Goal: Use online tool/utility: Use online tool/utility

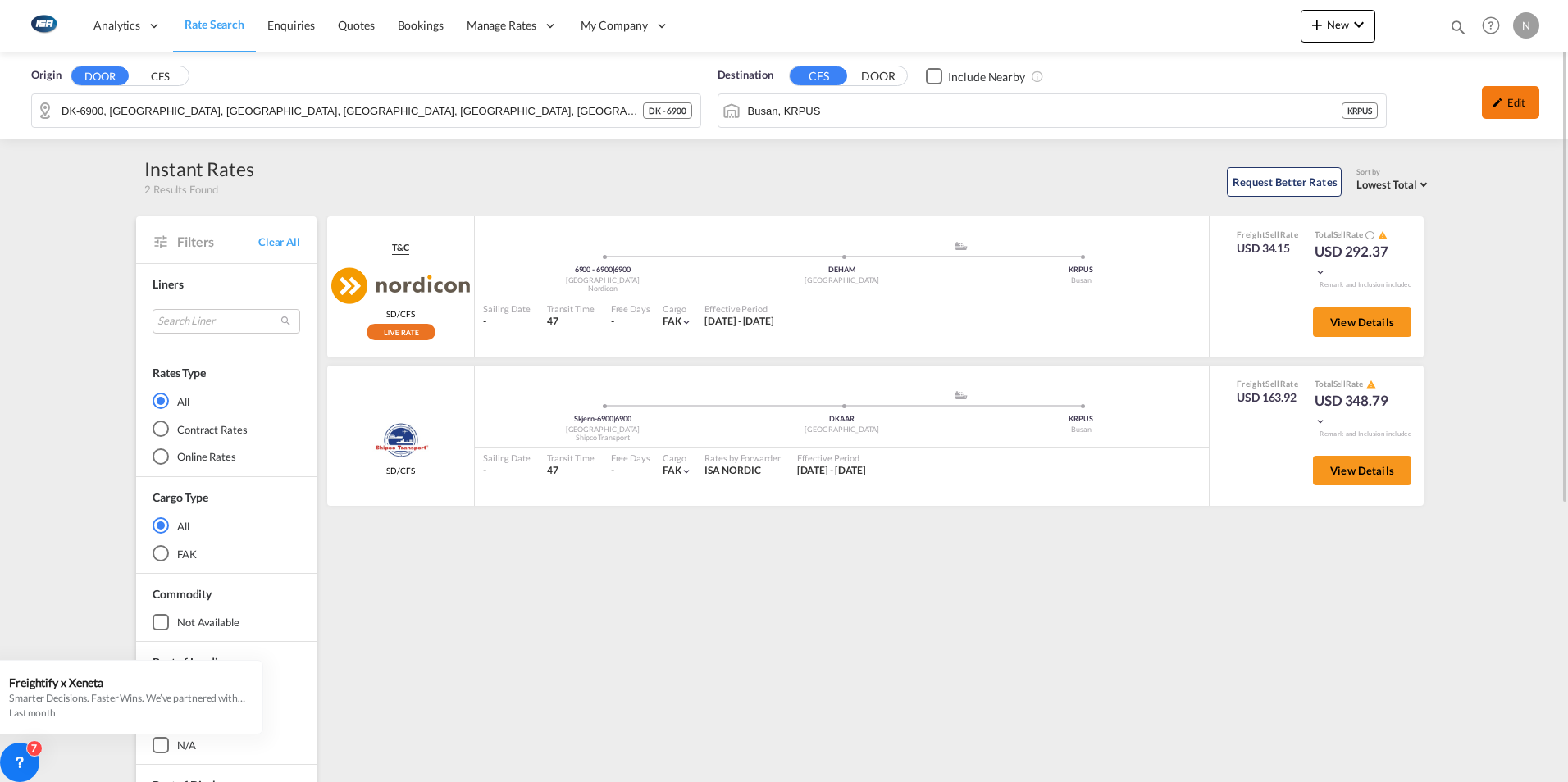
click at [1507, 106] on div "Edit" at bounding box center [1510, 102] width 57 height 33
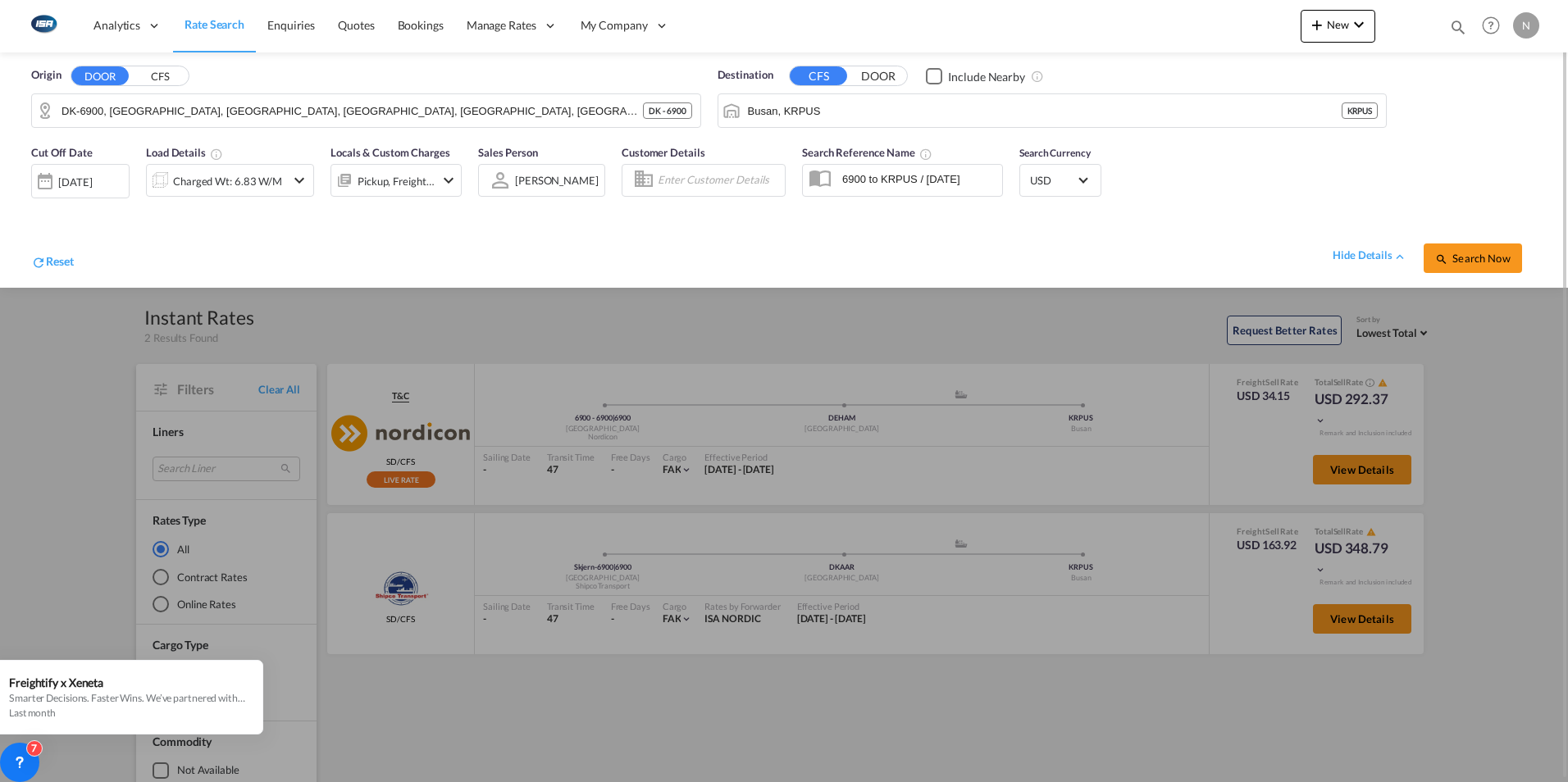
click at [287, 184] on div "Charged Wt: 6.83 W/M" at bounding box center [230, 180] width 168 height 33
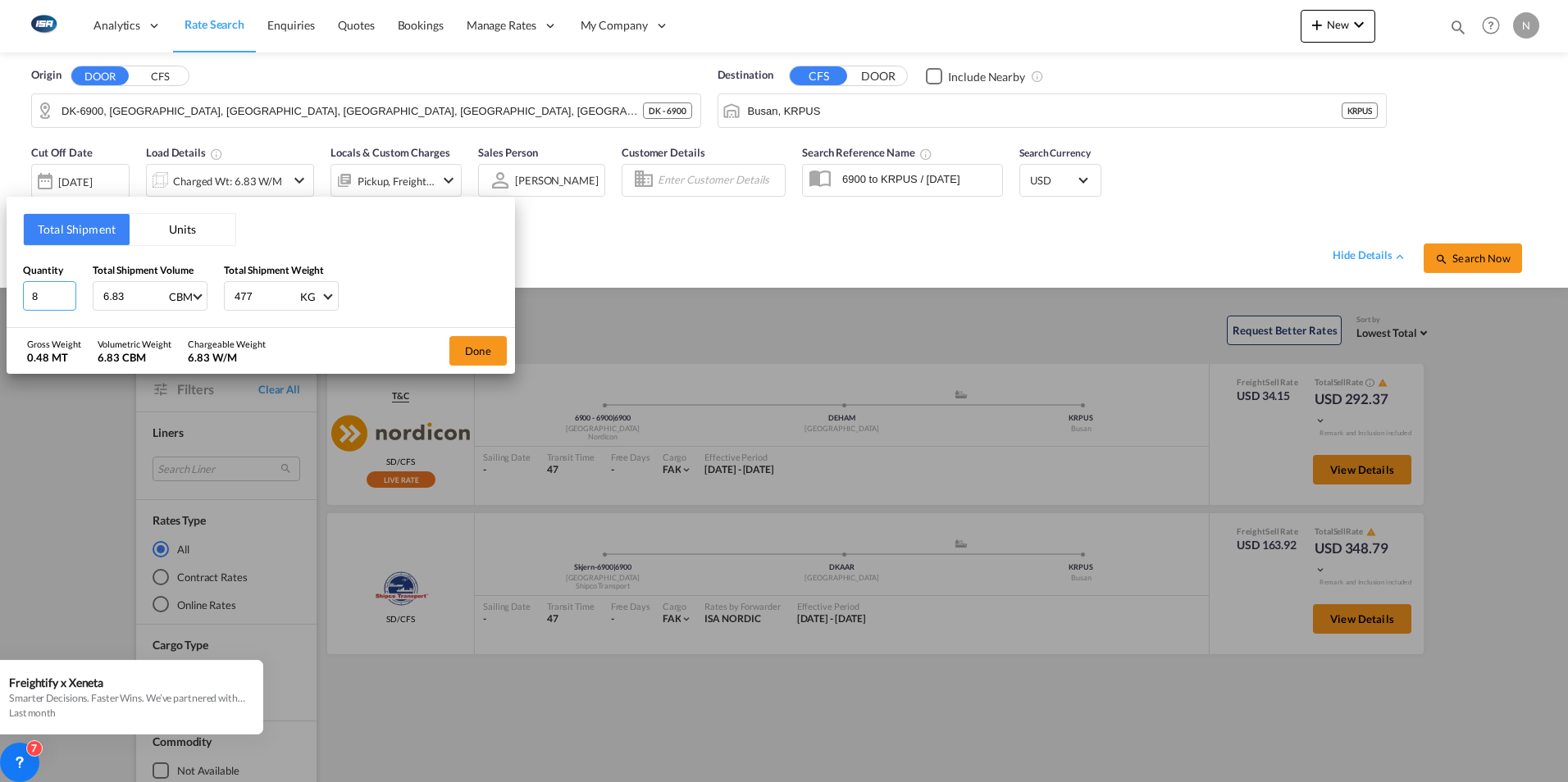
click at [34, 293] on input "8" at bounding box center [49, 295] width 53 height 29
type input "12"
type input "12.21"
type input "775"
click at [466, 349] on button "Done" at bounding box center [478, 351] width 57 height 29
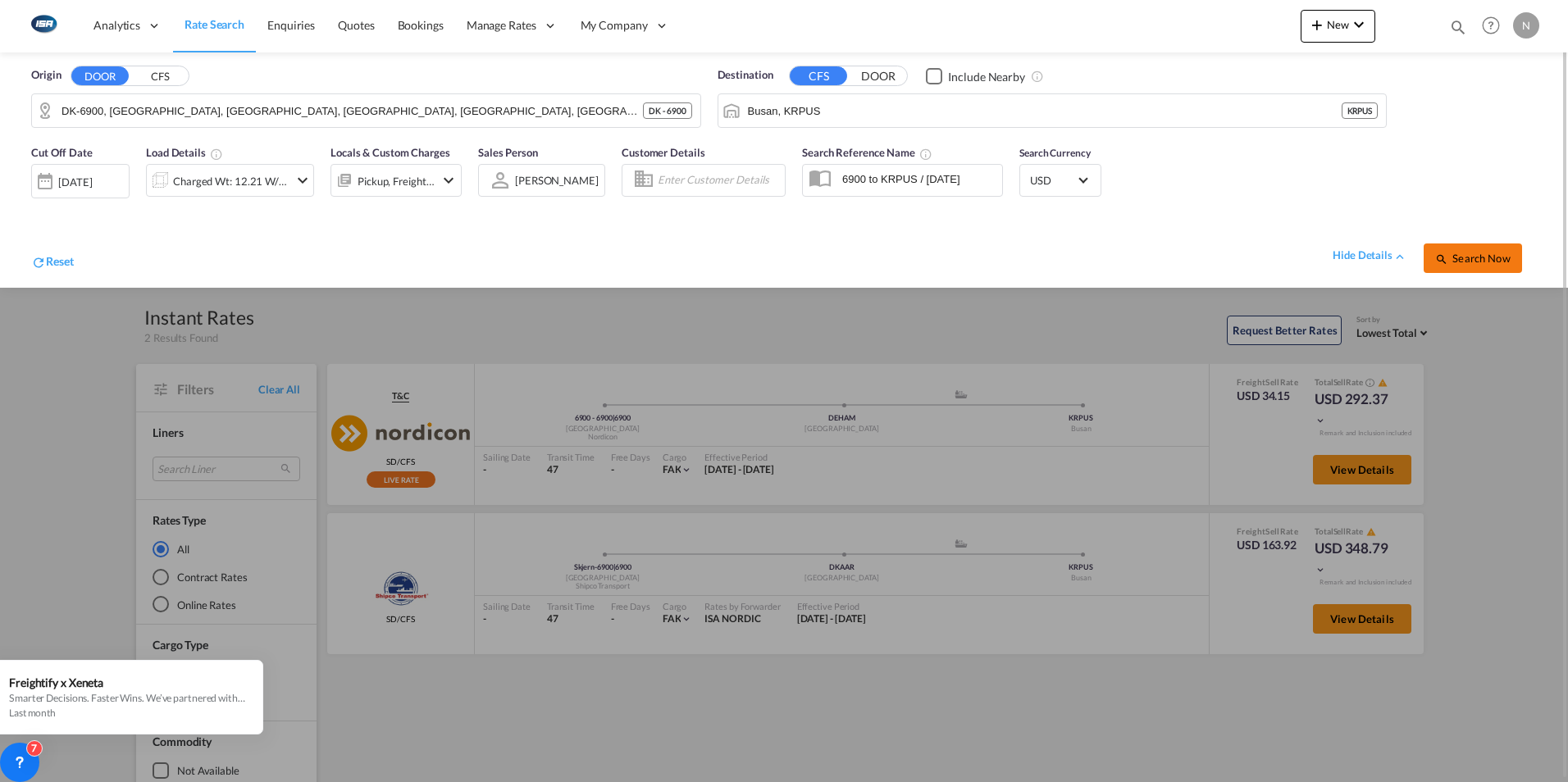
click at [1497, 259] on span "Search Now" at bounding box center [1472, 258] width 75 height 13
